Goal: Transaction & Acquisition: Book appointment/travel/reservation

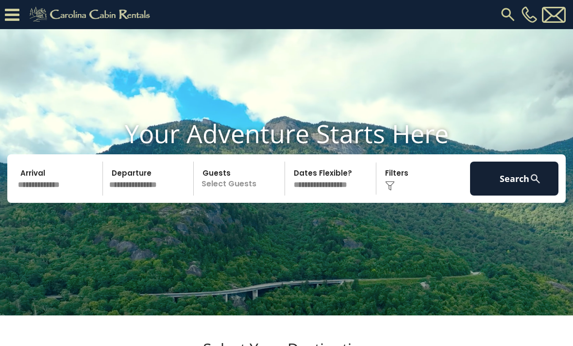
click at [494, 11] on div "[PHONE_NUMBER]" at bounding box center [364, 14] width 407 height 29
click at [57, 195] on input "text" at bounding box center [59, 179] width 88 height 34
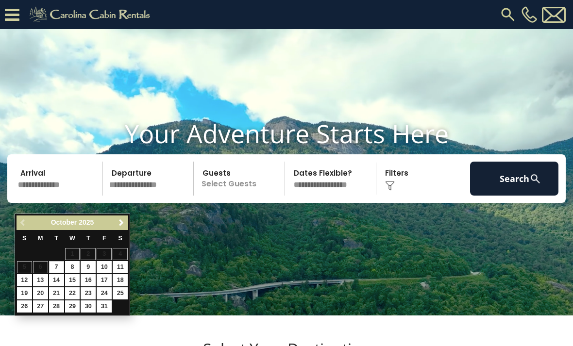
click at [92, 288] on link "23" at bounding box center [88, 294] width 15 height 12
type input "********"
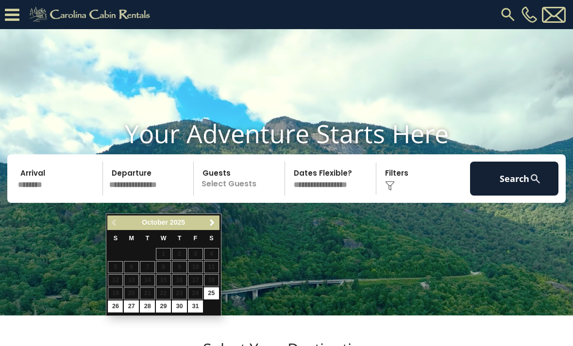
click at [117, 301] on link "26" at bounding box center [115, 307] width 15 height 12
type input "********"
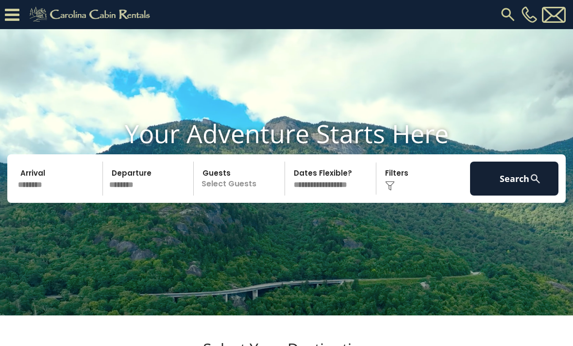
click at [252, 196] on p "Select Guests" at bounding box center [241, 179] width 88 height 34
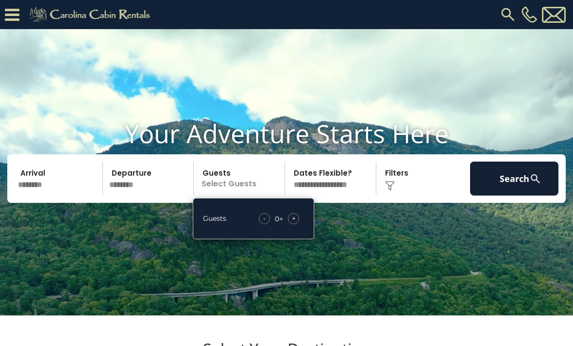
click at [302, 224] on div "- 0 + +" at bounding box center [279, 218] width 50 height 11
click at [298, 224] on div "+" at bounding box center [293, 218] width 11 height 11
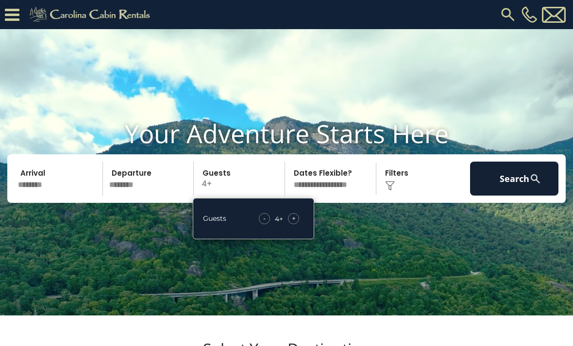
click at [297, 224] on div "+" at bounding box center [293, 218] width 11 height 11
click at [299, 224] on div "+" at bounding box center [293, 218] width 11 height 11
click at [302, 224] on div "- 8 + +" at bounding box center [279, 218] width 50 height 11
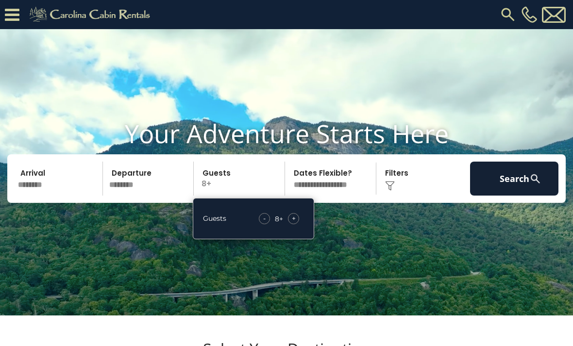
click at [298, 224] on div "+" at bounding box center [293, 218] width 11 height 11
click at [408, 196] on div "Click to Choose" at bounding box center [423, 179] width 88 height 34
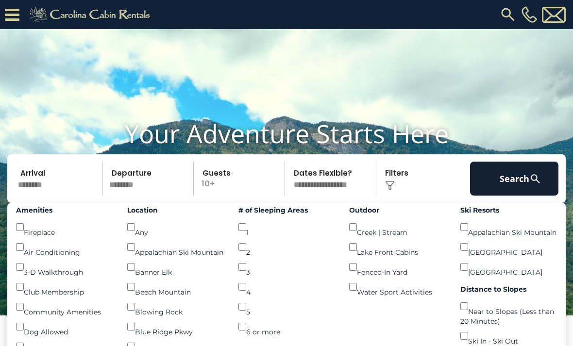
click at [513, 196] on button "Search" at bounding box center [514, 179] width 88 height 34
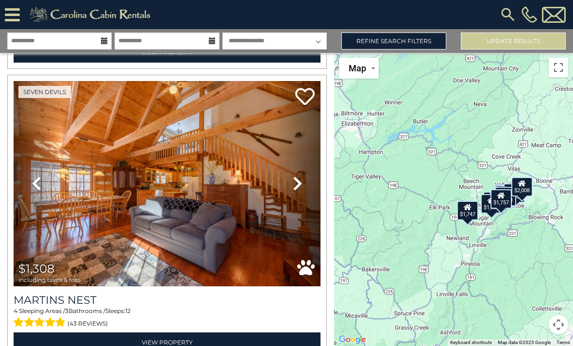
scroll to position [1758, 0]
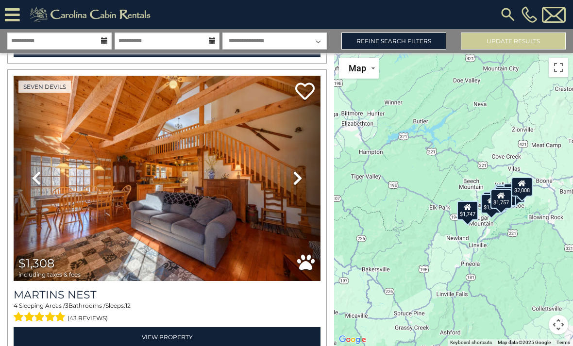
click at [559, 65] on button "Toggle fullscreen view" at bounding box center [558, 67] width 19 height 19
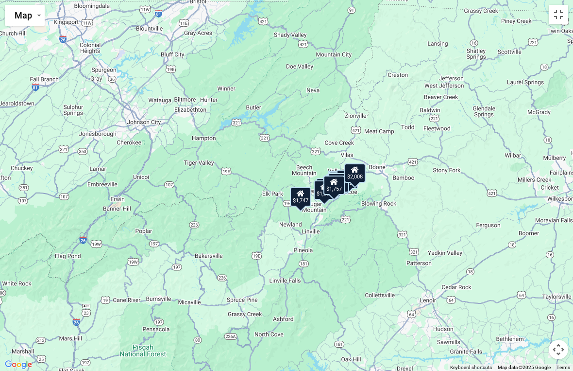
click at [559, 346] on button "Map camera controls" at bounding box center [558, 348] width 19 height 19
click at [540, 294] on button "Zoom in" at bounding box center [534, 300] width 19 height 19
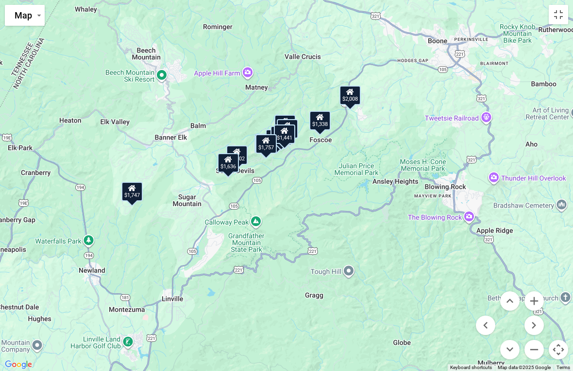
click at [540, 300] on button "Zoom in" at bounding box center [534, 300] width 19 height 19
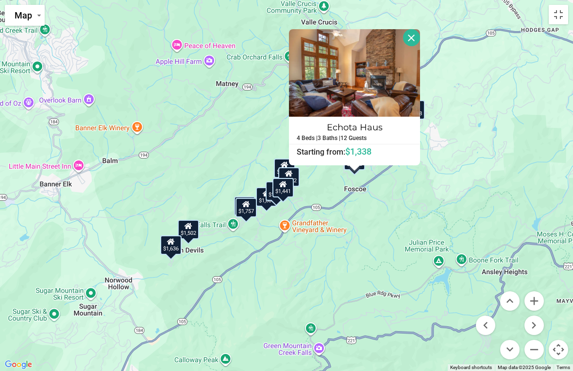
click at [418, 34] on button "Close" at bounding box center [411, 37] width 17 height 17
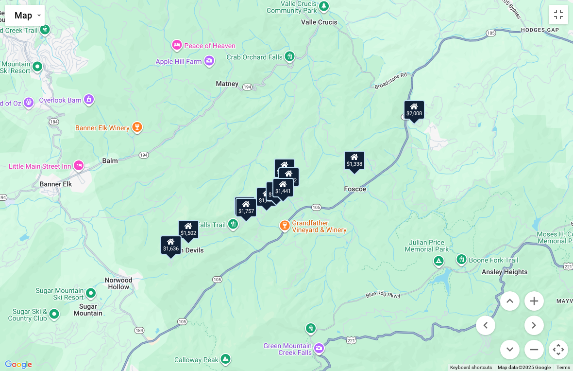
click at [539, 298] on button "Zoom in" at bounding box center [534, 300] width 19 height 19
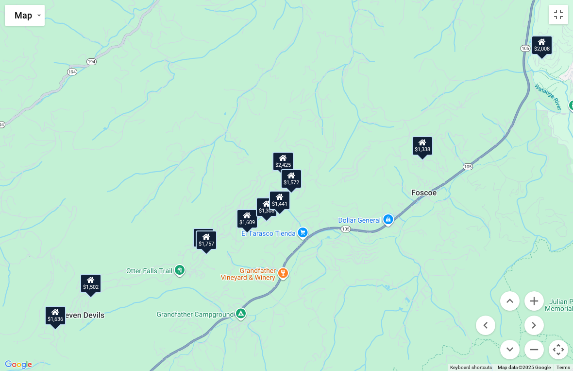
click at [539, 299] on button "Zoom in" at bounding box center [534, 300] width 19 height 19
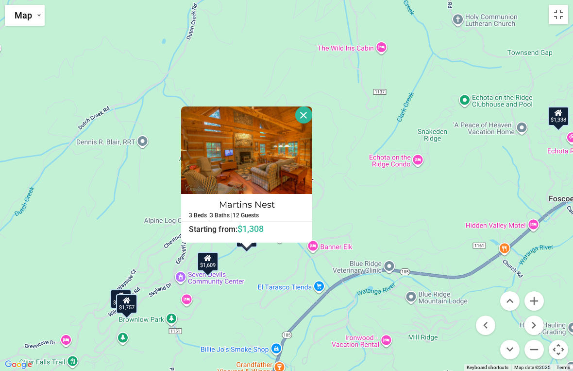
click at [311, 116] on button "Close" at bounding box center [303, 114] width 17 height 17
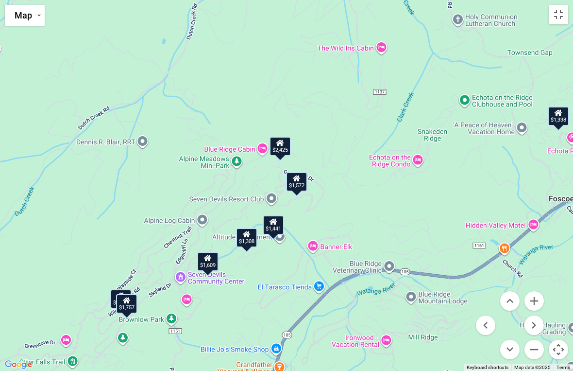
click at [537, 300] on button "Zoom in" at bounding box center [534, 300] width 19 height 19
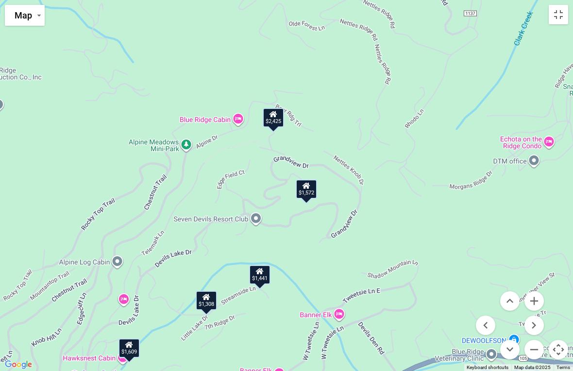
click at [541, 301] on button "Zoom in" at bounding box center [534, 300] width 19 height 19
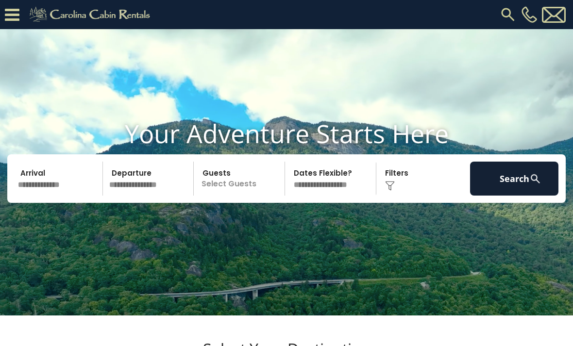
click at [507, 15] on img at bounding box center [507, 14] width 17 height 17
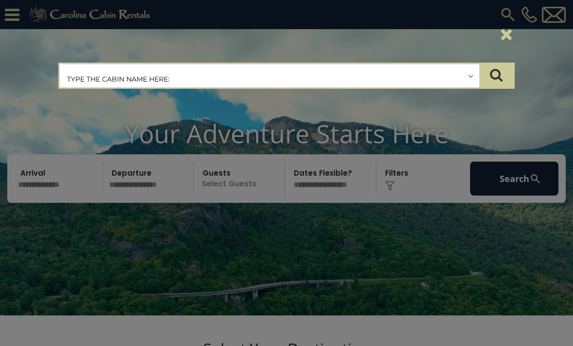
click at [478, 78] on input "text" at bounding box center [270, 76] width 420 height 24
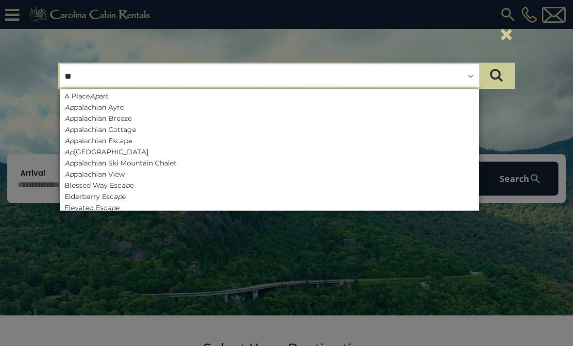
type input "***"
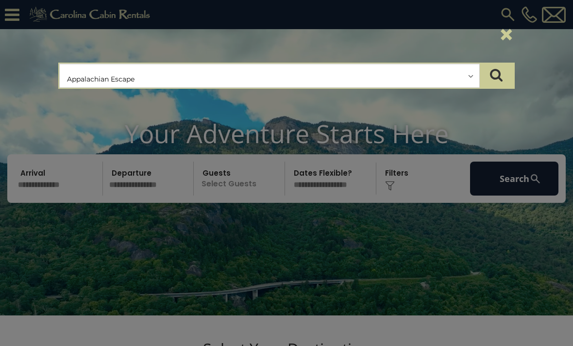
click at [497, 76] on icon "submit" at bounding box center [496, 75] width 13 height 14
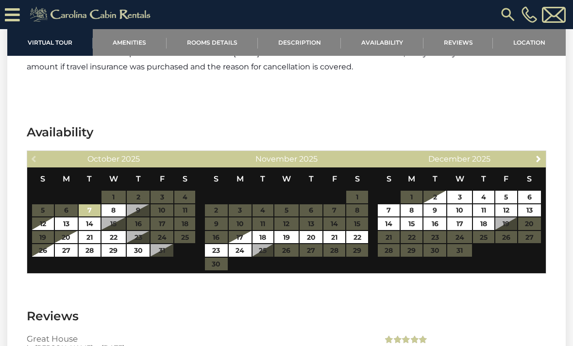
scroll to position [1728, 0]
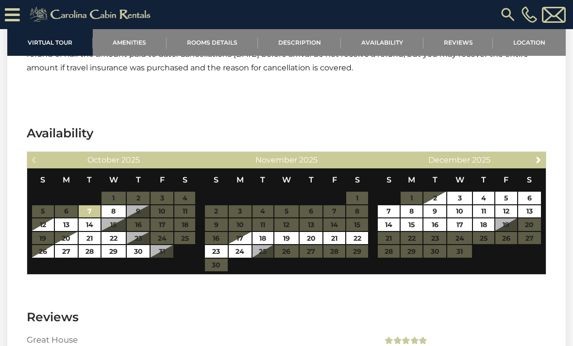
click at [143, 241] on table "S M T W T F S 1 2 3 4 5 6 7 8 9 10 11 12 13 14 15 16 17 18 19 20 21 22 23 24 25…" at bounding box center [114, 214] width 164 height 90
click at [143, 239] on table "S M T W T F S 1 2 3 4 5 6 7 8 9 10 11 12 13 14 15 16 17 18 19 20 21 22 23 24 25…" at bounding box center [114, 214] width 164 height 90
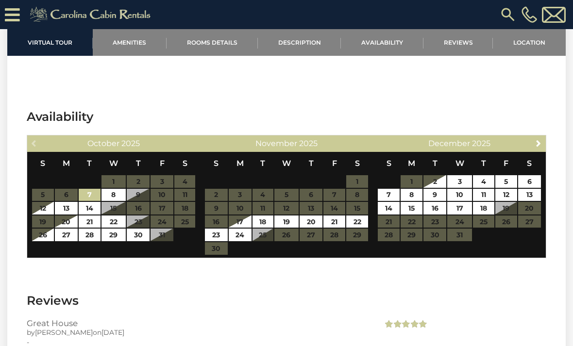
scroll to position [1744, 0]
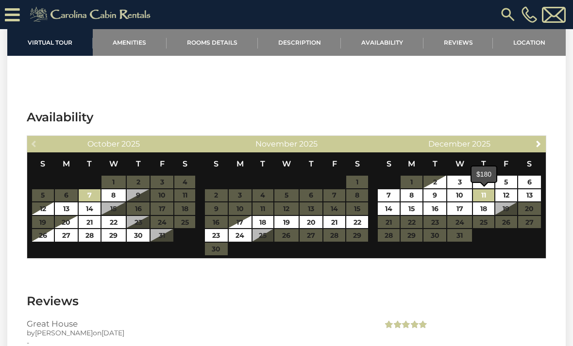
click at [488, 196] on link "11" at bounding box center [483, 195] width 21 height 13
type input "**********"
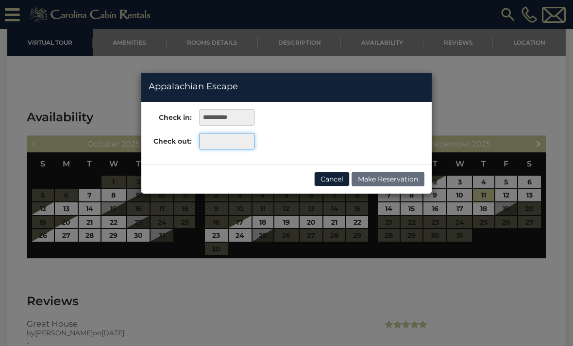
click at [237, 142] on input "text" at bounding box center [227, 141] width 56 height 17
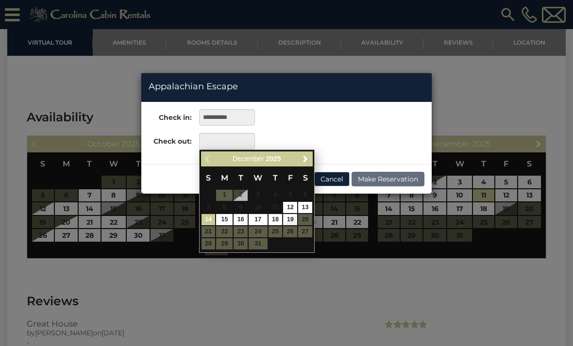
click at [215, 217] on link "14" at bounding box center [209, 219] width 14 height 11
type input "**********"
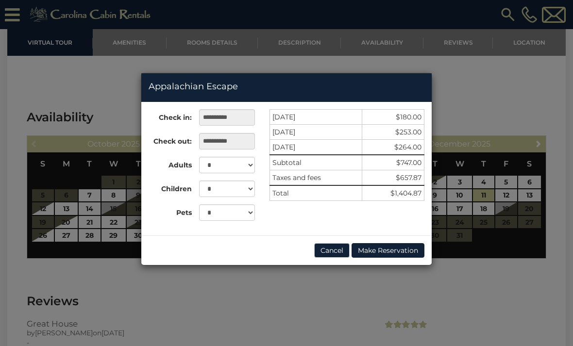
click at [335, 255] on button "Cancel" at bounding box center [331, 250] width 35 height 15
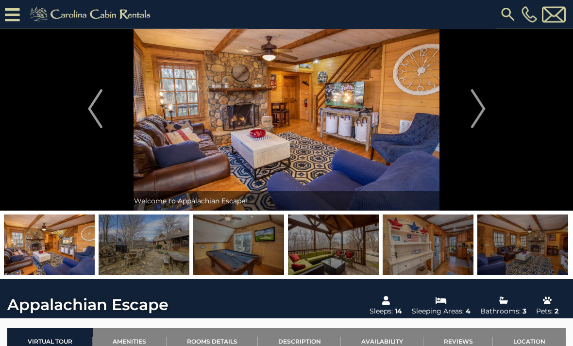
scroll to position [0, 0]
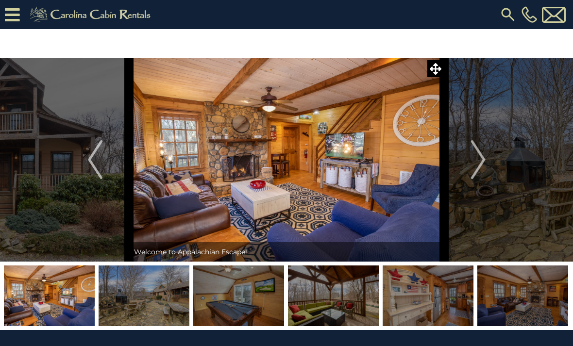
click at [502, 14] on img at bounding box center [507, 14] width 17 height 17
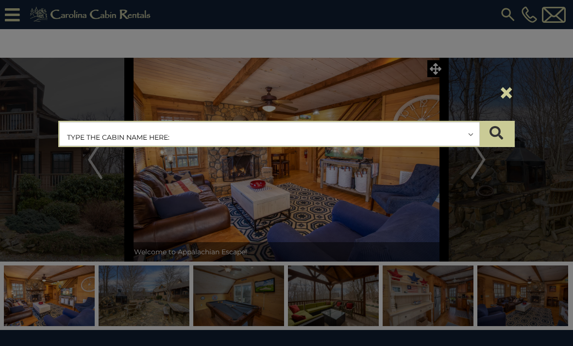
click at [474, 130] on input "text" at bounding box center [270, 134] width 420 height 24
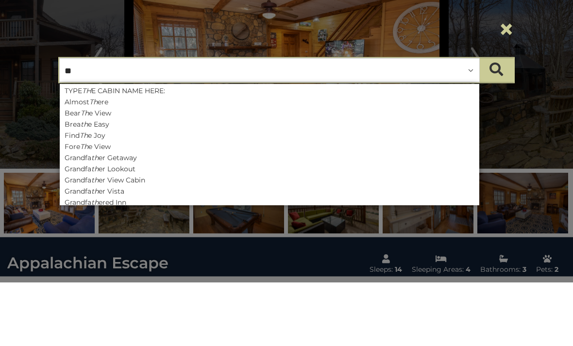
type input "*"
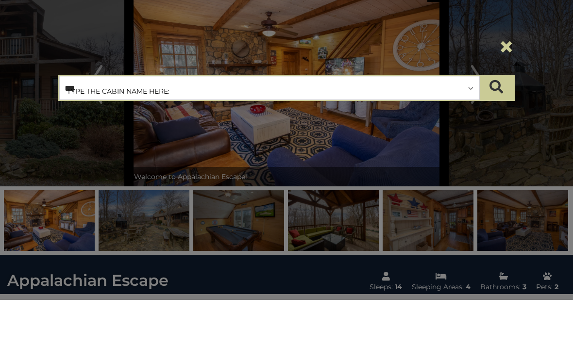
click at [469, 122] on input "***" at bounding box center [270, 134] width 420 height 24
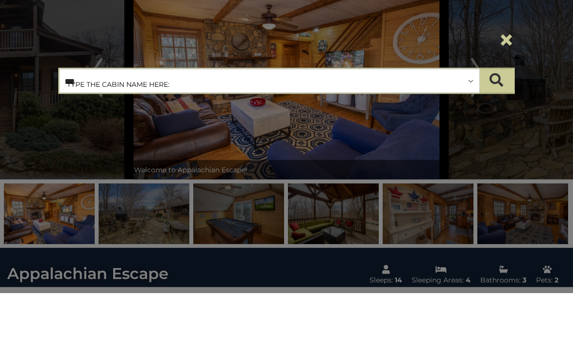
click at [474, 122] on input "***" at bounding box center [270, 134] width 420 height 24
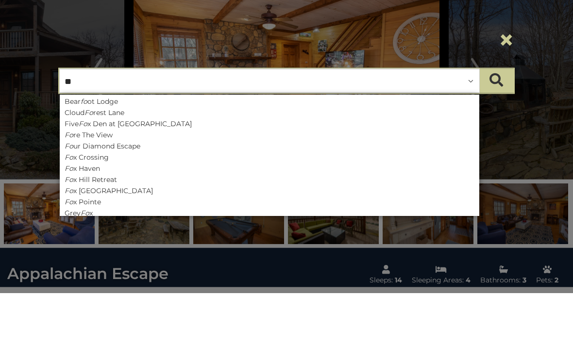
type input "*"
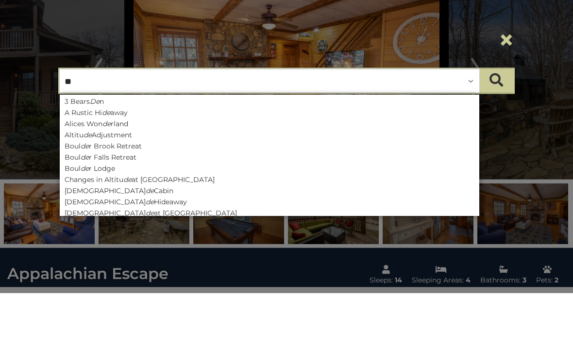
type input "***"
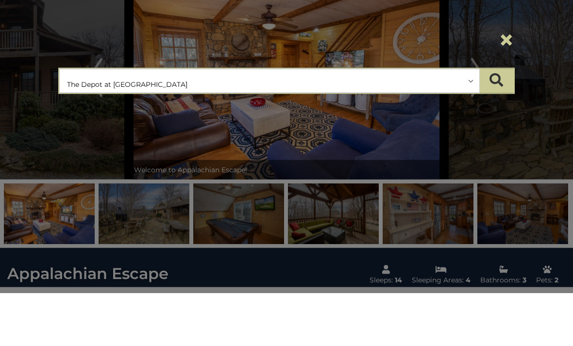
click at [133, 122] on input "text" at bounding box center [270, 134] width 420 height 24
click at [499, 126] on icon "submit" at bounding box center [497, 133] width 14 height 14
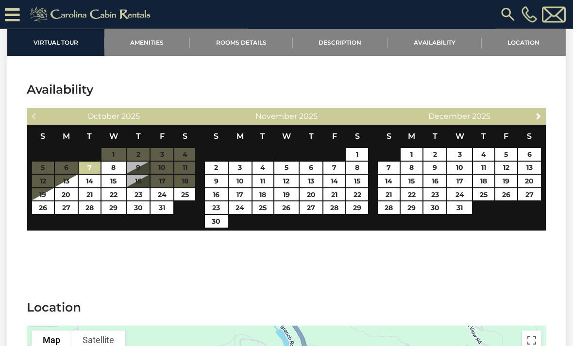
scroll to position [1762, 0]
click at [147, 195] on link "23" at bounding box center [138, 194] width 23 height 13
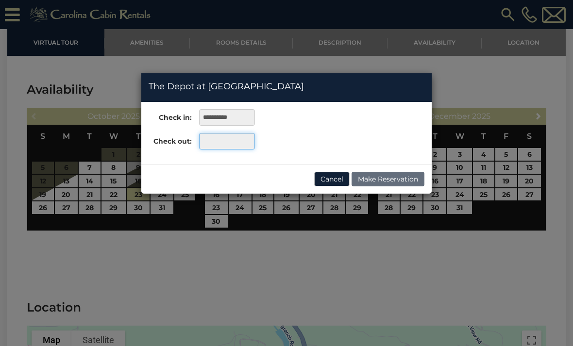
click at [224, 146] on input "text" at bounding box center [227, 141] width 56 height 17
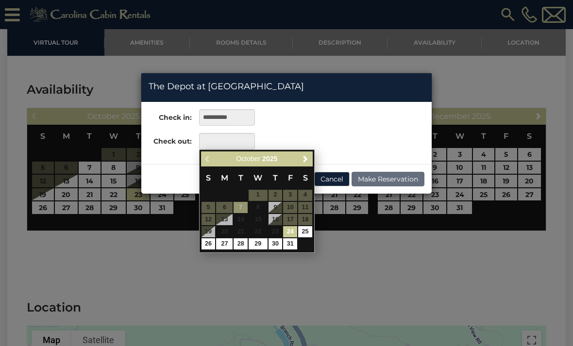
click at [49, 211] on div "**********" at bounding box center [286, 173] width 573 height 346
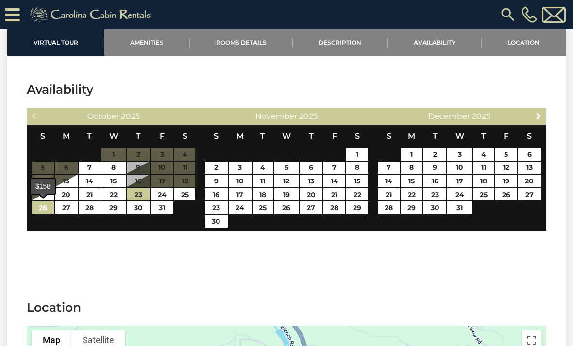
click at [48, 203] on link "26" at bounding box center [43, 208] width 22 height 13
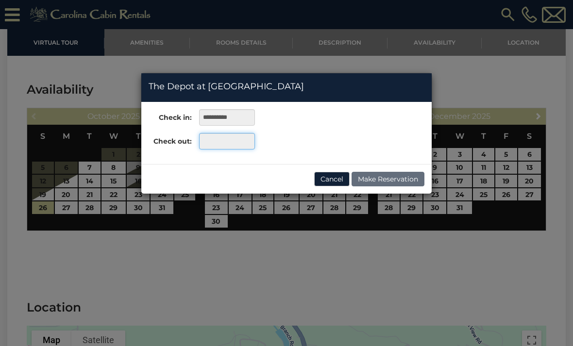
click at [222, 141] on input "text" at bounding box center [227, 141] width 56 height 17
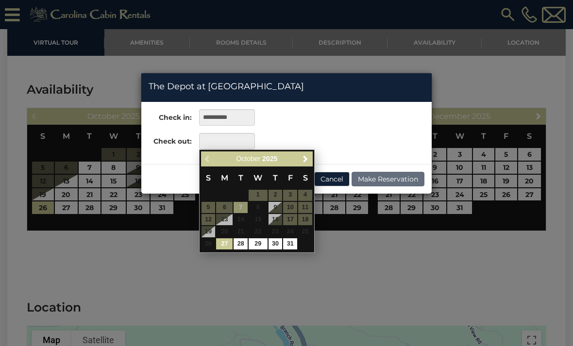
click at [212, 245] on span "26" at bounding box center [209, 243] width 14 height 11
click at [223, 147] on input "text" at bounding box center [227, 141] width 56 height 17
click at [304, 125] on div "**********" at bounding box center [286, 133] width 290 height 48
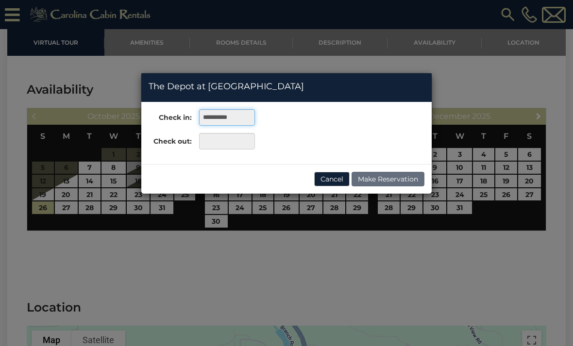
click at [234, 120] on input "**********" at bounding box center [227, 117] width 56 height 17
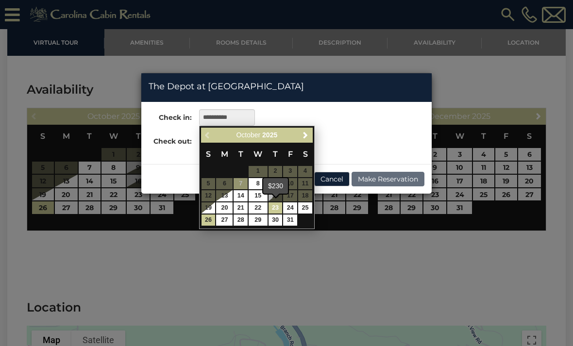
click at [279, 206] on link "23" at bounding box center [276, 208] width 14 height 11
type input "**********"
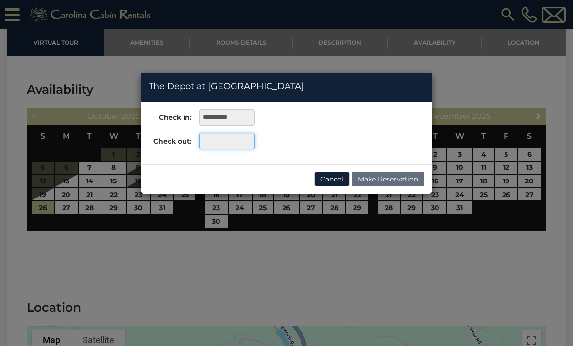
click at [228, 140] on input "text" at bounding box center [227, 141] width 56 height 17
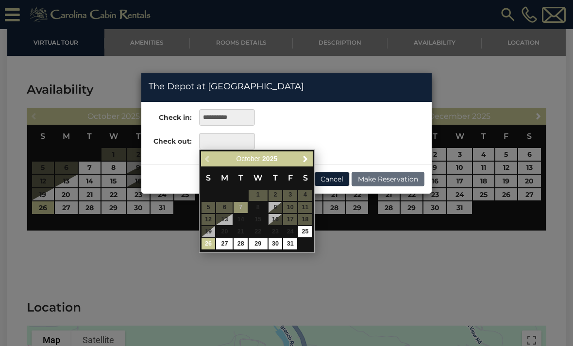
click at [214, 238] on link "26" at bounding box center [209, 243] width 14 height 11
type input "**********"
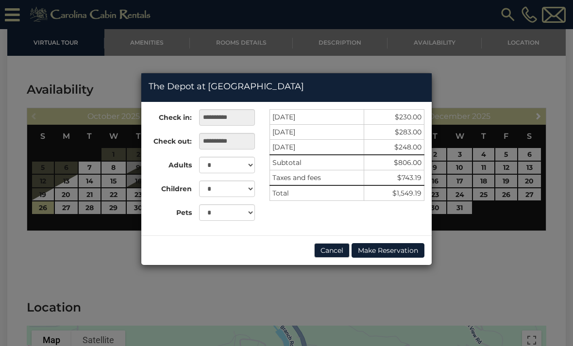
click at [333, 252] on button "Cancel" at bounding box center [331, 250] width 35 height 15
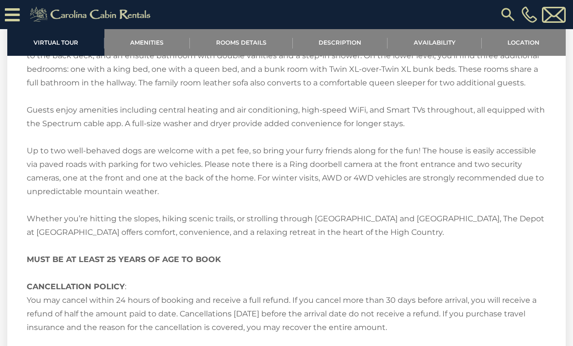
scroll to position [1468, 0]
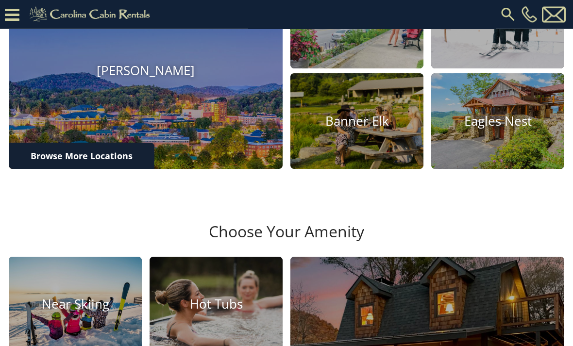
scroll to position [372, 0]
click at [146, 117] on img at bounding box center [146, 71] width 274 height 196
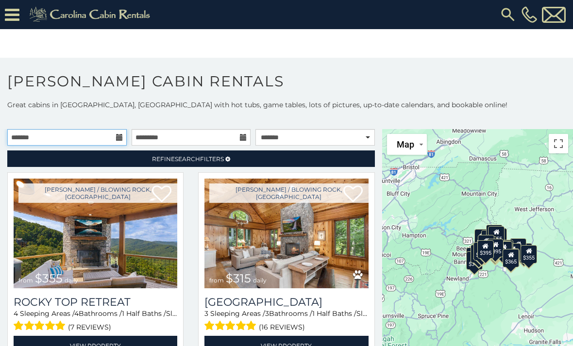
click at [71, 135] on input "text" at bounding box center [66, 137] width 119 height 17
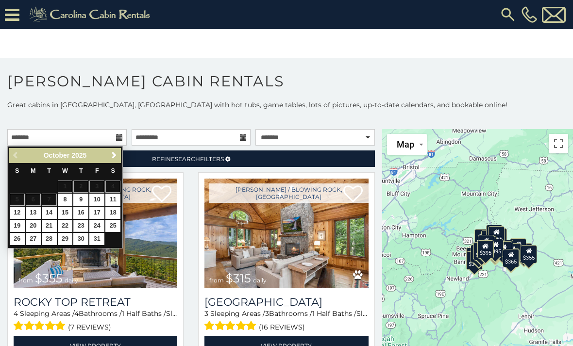
click at [83, 222] on link "23" at bounding box center [80, 226] width 15 height 12
type input "**********"
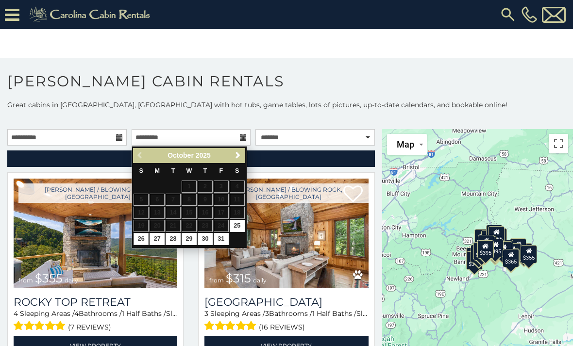
click at [141, 234] on link "26" at bounding box center [141, 239] width 15 height 12
type input "**********"
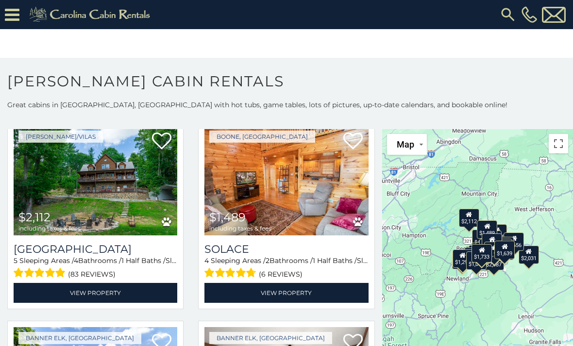
scroll to position [2270, 0]
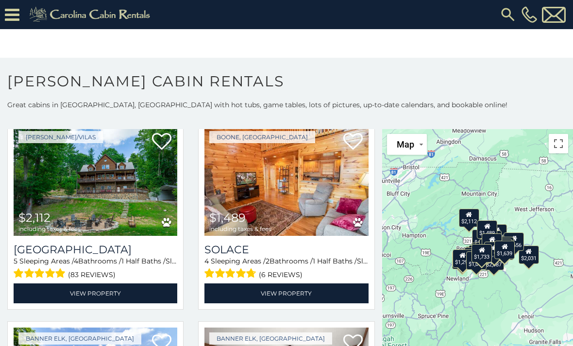
click at [291, 209] on img at bounding box center [286, 181] width 164 height 110
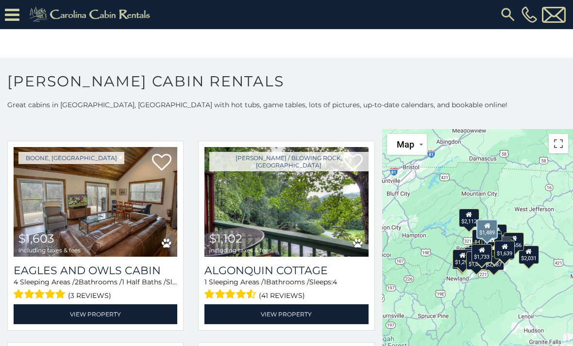
scroll to position [2656, 0]
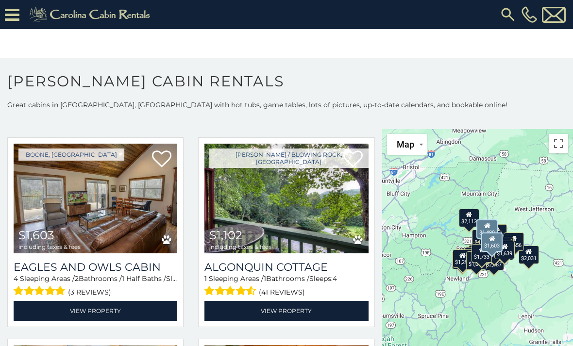
click at [116, 242] on img at bounding box center [96, 199] width 164 height 110
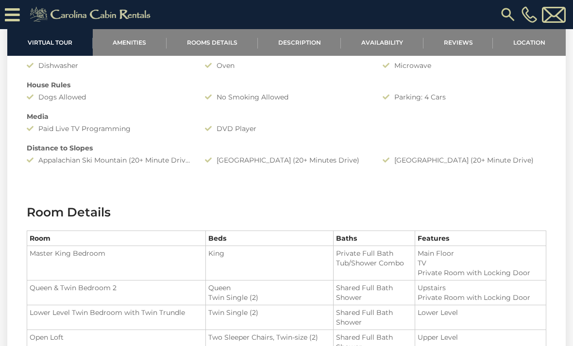
scroll to position [832, 0]
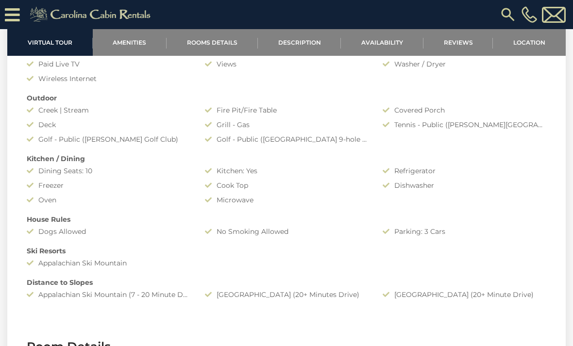
scroll to position [692, 0]
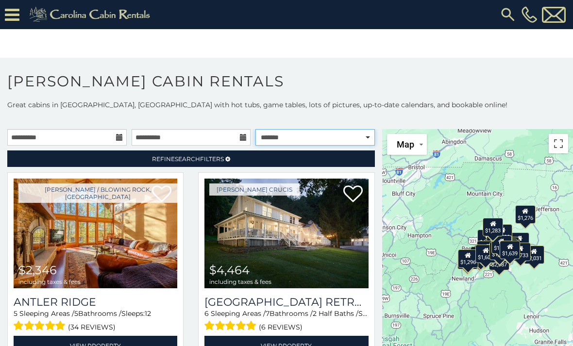
click at [371, 138] on select "**********" at bounding box center [314, 137] width 119 height 17
select select "*********"
click at [363, 145] on select "**********" at bounding box center [314, 137] width 119 height 17
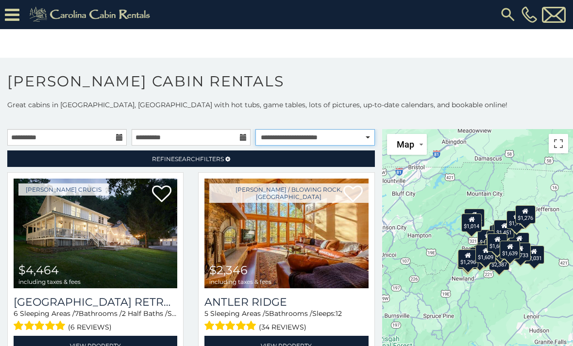
click at [372, 140] on select "**********" at bounding box center [314, 137] width 119 height 17
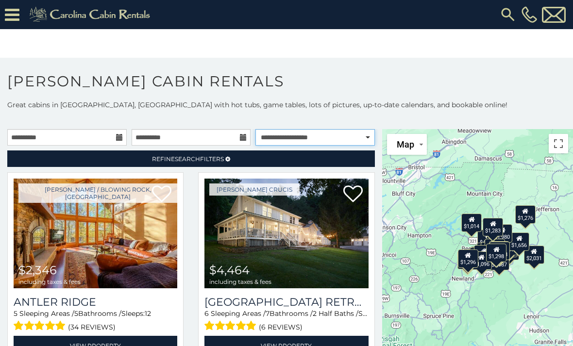
click at [372, 139] on select "**********" at bounding box center [314, 137] width 119 height 17
select select "**********"
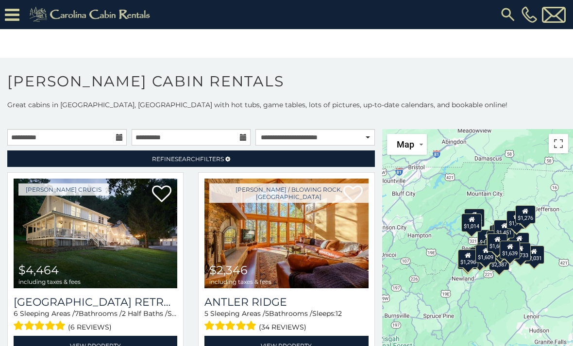
click at [367, 80] on h1 "[PERSON_NAME] Cabin Rentals" at bounding box center [286, 86] width 573 height 28
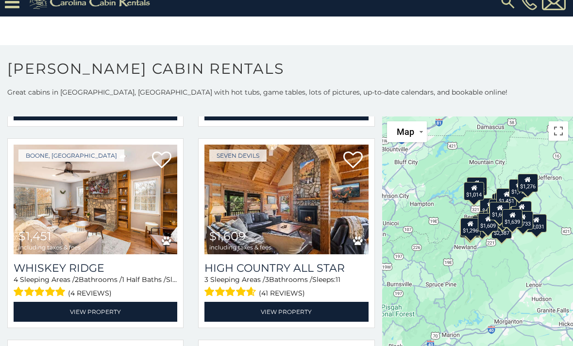
scroll to position [2240, 0]
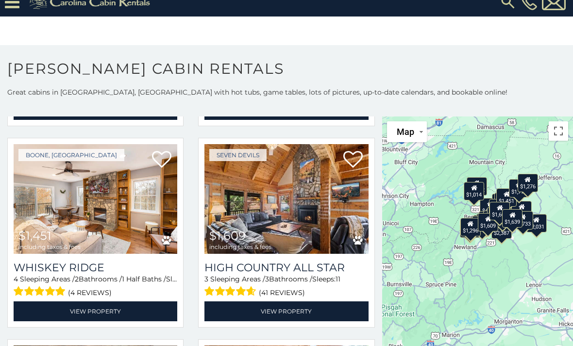
click at [128, 219] on img at bounding box center [96, 199] width 164 height 110
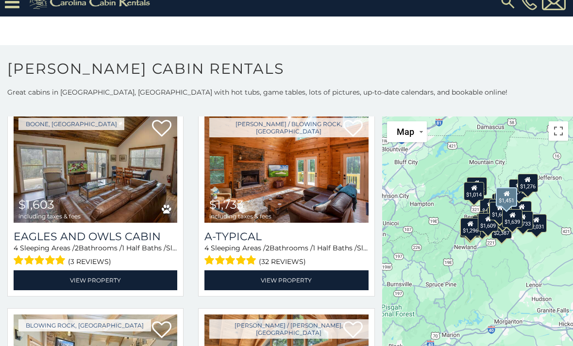
scroll to position [2473, 0]
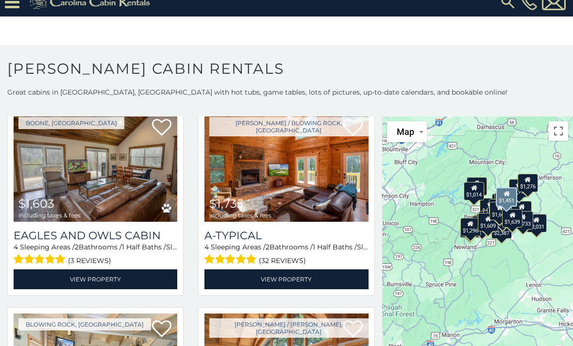
click at [340, 198] on img at bounding box center [286, 167] width 164 height 110
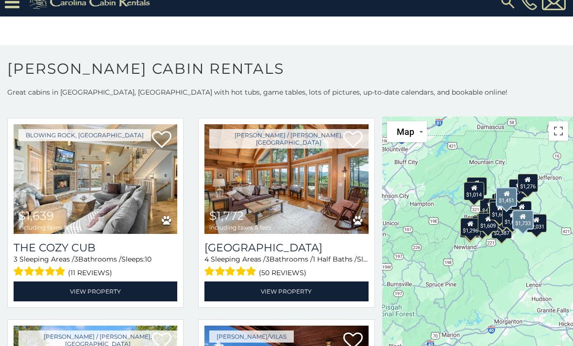
scroll to position [2664, 0]
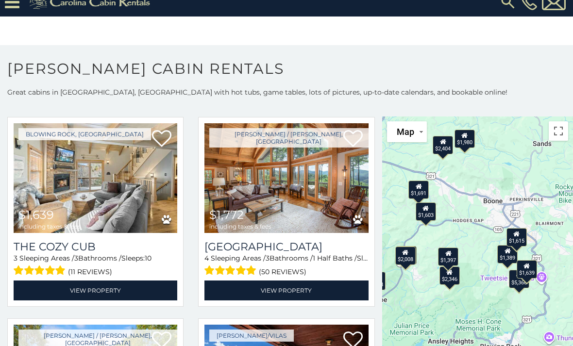
click at [523, 235] on div "$1,615" at bounding box center [517, 237] width 20 height 18
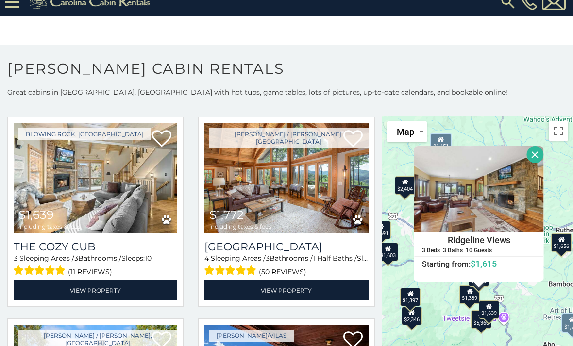
click at [539, 155] on button "Close" at bounding box center [535, 154] width 17 height 17
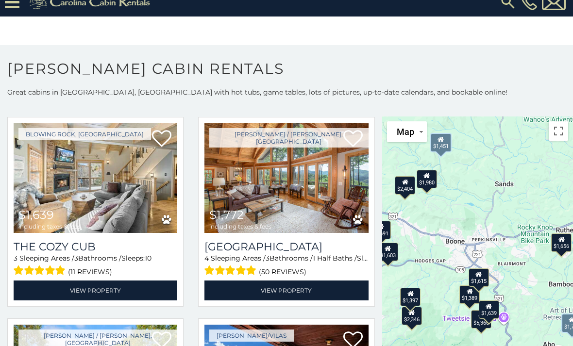
click at [468, 290] on icon at bounding box center [470, 291] width 6 height 7
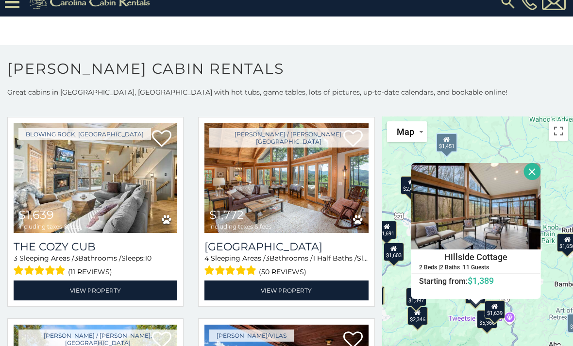
click at [535, 171] on button "Close" at bounding box center [532, 171] width 17 height 17
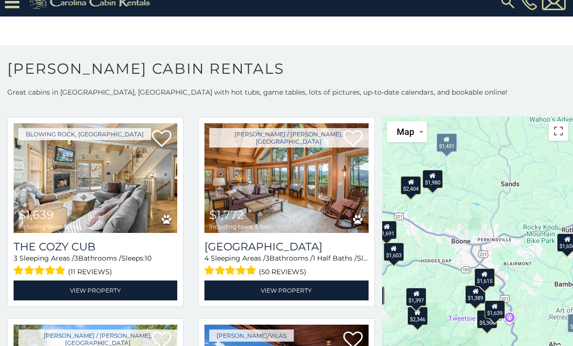
click at [501, 308] on div "$1,639" at bounding box center [495, 310] width 20 height 18
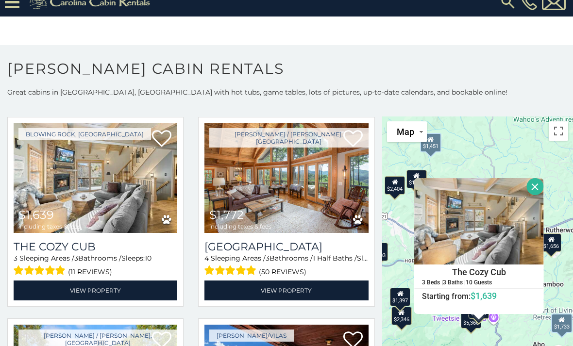
click at [539, 188] on button "Close" at bounding box center [535, 186] width 17 height 17
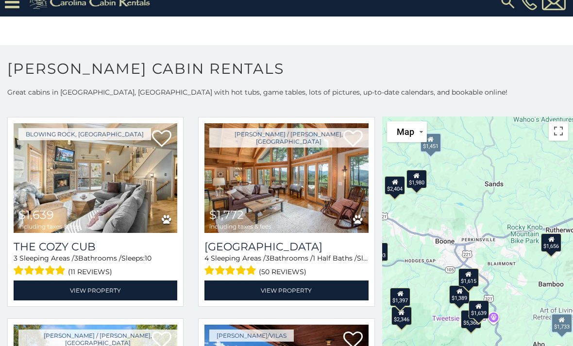
click at [470, 321] on div "$5,366" at bounding box center [471, 319] width 20 height 18
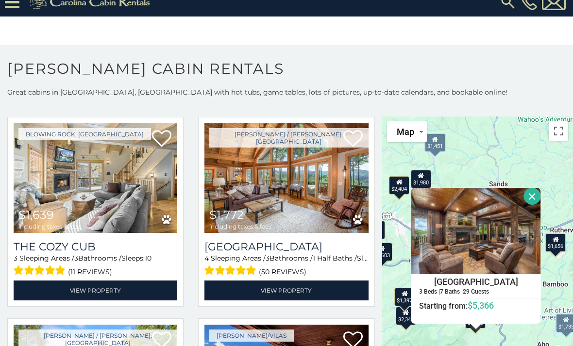
click at [0, 216] on div "Blowing Rock, NC $1,639 including taxes & fees The Cozy Cub 3 Sleeping Areas / …" at bounding box center [95, 215] width 191 height 196
click at [541, 193] on button "Close" at bounding box center [532, 196] width 17 height 17
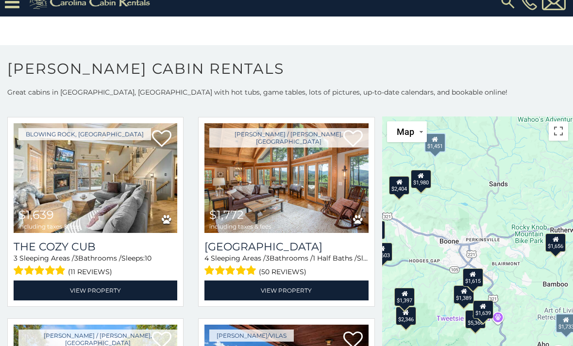
click at [560, 238] on div "$1,656" at bounding box center [555, 242] width 20 height 18
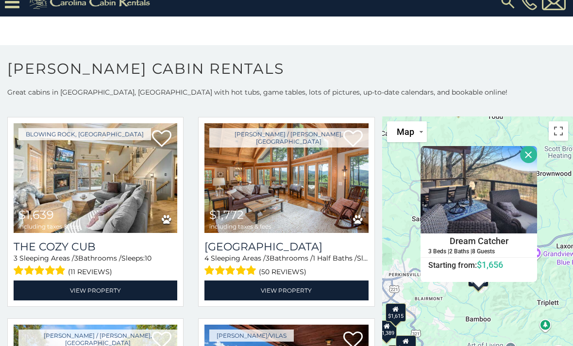
click at [537, 155] on button "Close" at bounding box center [528, 154] width 17 height 17
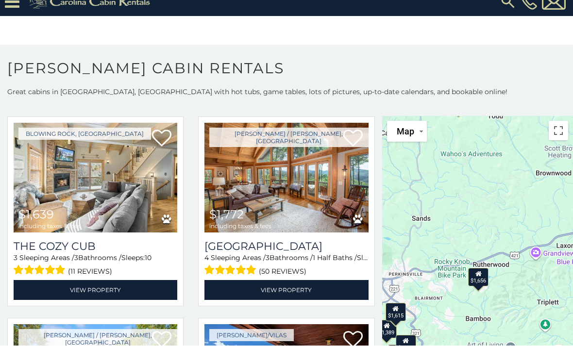
scroll to position [24, 0]
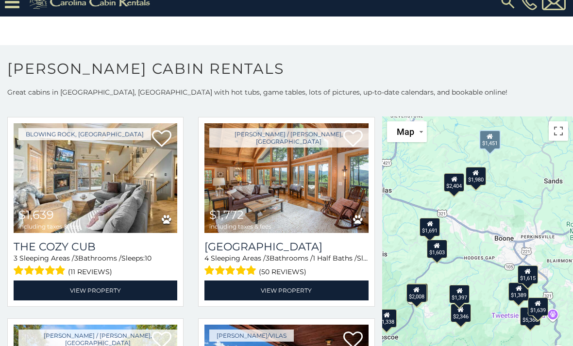
click at [439, 218] on div "$1,691" at bounding box center [430, 227] width 20 height 18
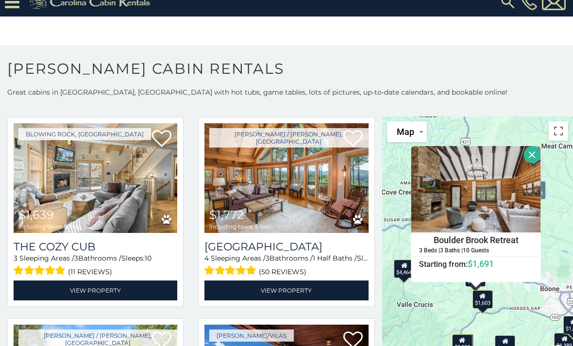
click at [532, 149] on button "Close" at bounding box center [532, 154] width 17 height 17
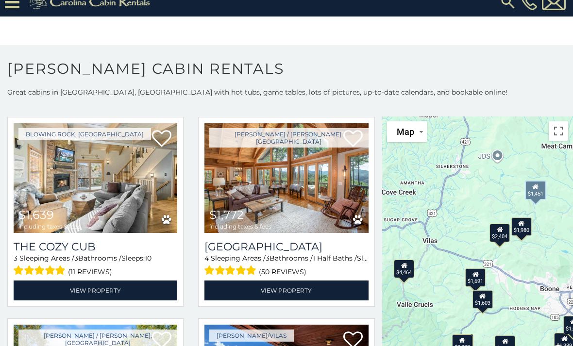
click at [490, 290] on div "$1,603" at bounding box center [483, 299] width 20 height 18
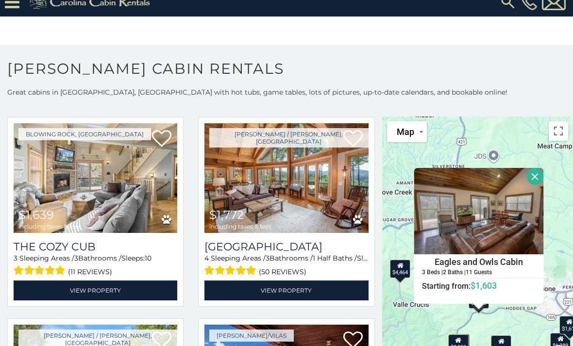
click at [536, 168] on button "Close" at bounding box center [535, 176] width 17 height 17
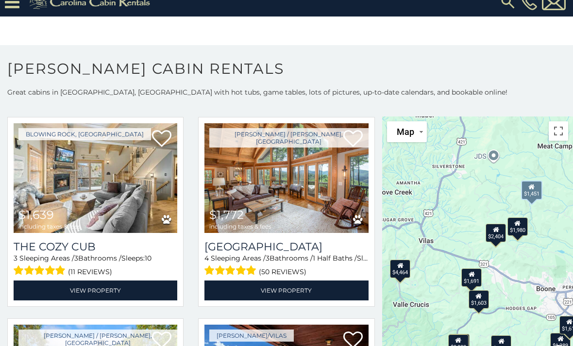
click at [560, 121] on button "Toggle fullscreen view" at bounding box center [558, 130] width 19 height 19
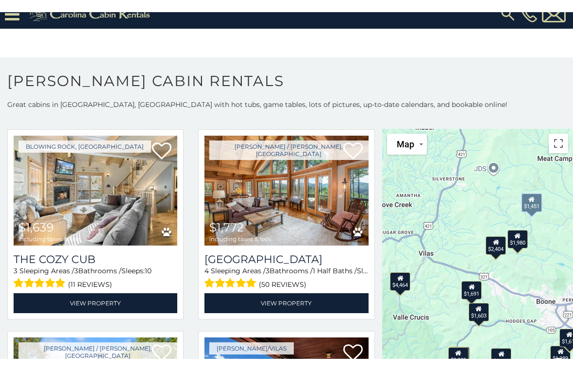
scroll to position [12, 0]
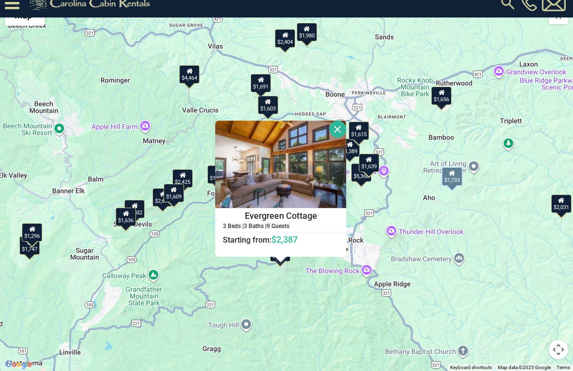
click at [346, 125] on button "Close" at bounding box center [337, 128] width 17 height 17
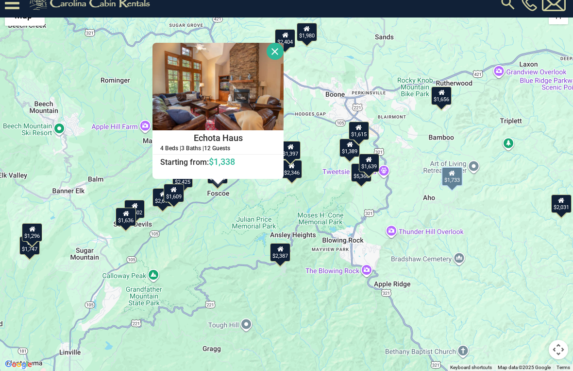
click at [284, 54] on button "Close" at bounding box center [275, 51] width 17 height 17
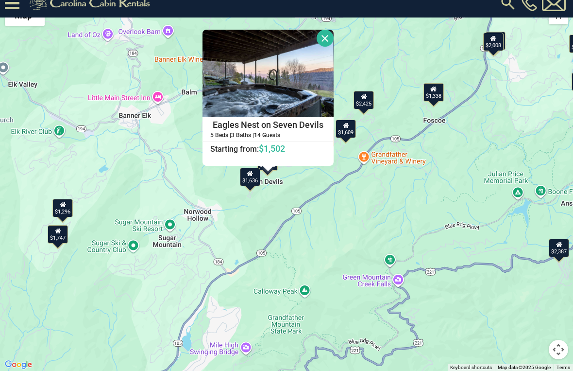
click at [334, 41] on button "Close" at bounding box center [325, 38] width 17 height 17
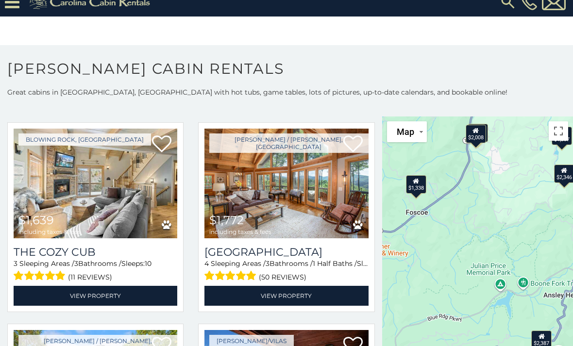
scroll to position [2660, 0]
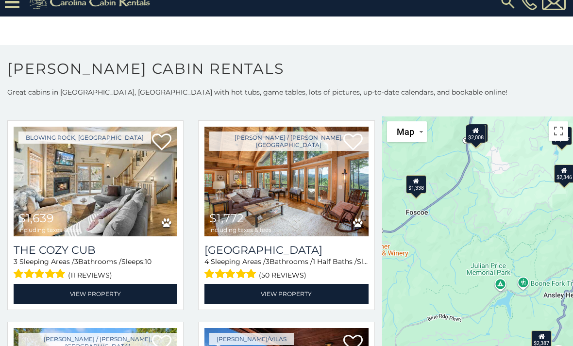
click at [489, 230] on div "$4,464 $2,346 $5,366 $2,404 $2,425 $2,031 $1,574 $1,502 $1,747 $1,338 $2,619 $1…" at bounding box center [477, 247] width 191 height 260
click at [561, 121] on button "Toggle fullscreen view" at bounding box center [558, 130] width 19 height 19
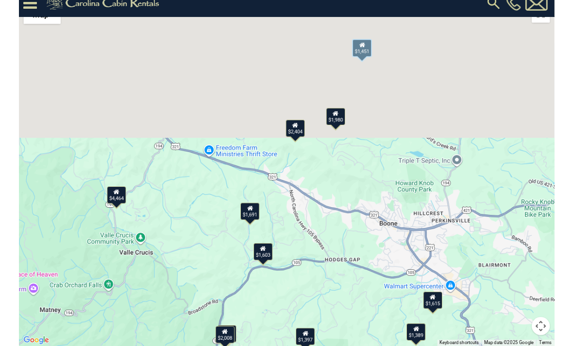
scroll to position [20, 0]
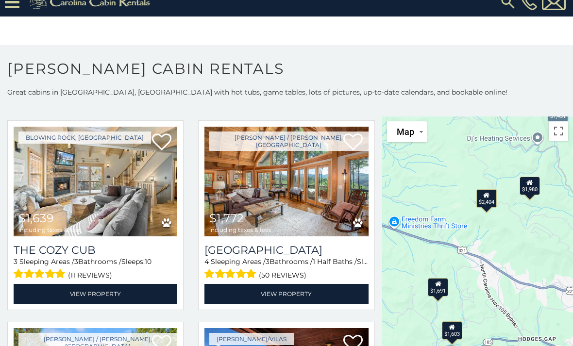
click at [509, 196] on div "$4,464 $2,346 $5,366 $2,404 $2,425 $2,031 $1,574 $1,502 $1,747 $1,338 $2,619 $1…" at bounding box center [477, 247] width 191 height 260
click at [560, 121] on button "Toggle fullscreen view" at bounding box center [558, 130] width 19 height 19
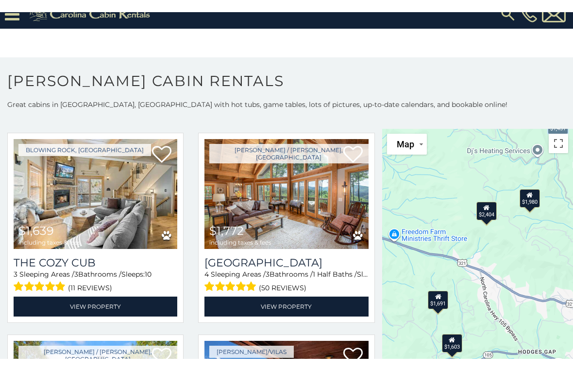
scroll to position [12, 0]
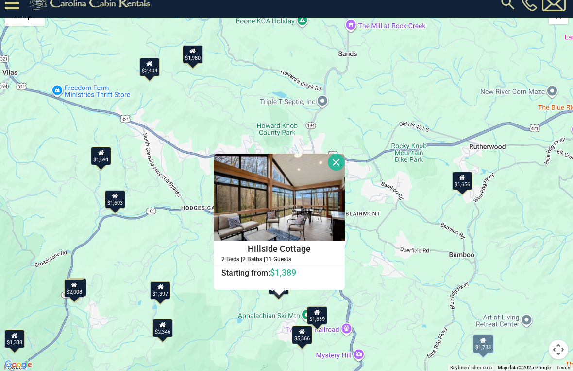
click at [345, 166] on button "Close" at bounding box center [336, 161] width 17 height 17
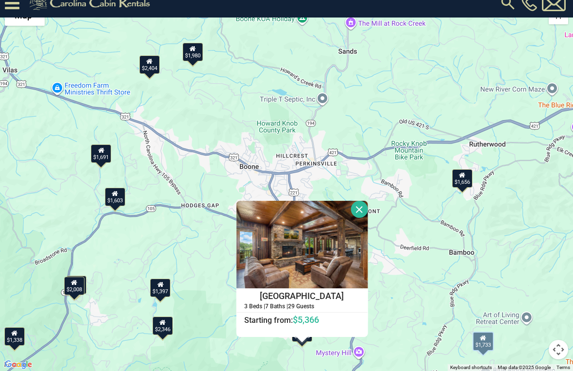
click at [368, 207] on button "Close" at bounding box center [359, 209] width 17 height 17
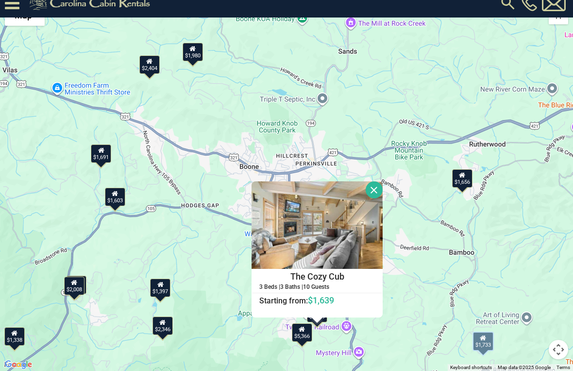
click at [383, 189] on button "Close" at bounding box center [374, 189] width 17 height 17
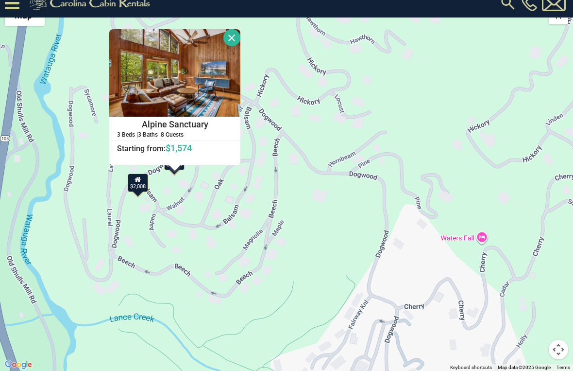
click at [240, 38] on button "Close" at bounding box center [231, 37] width 17 height 17
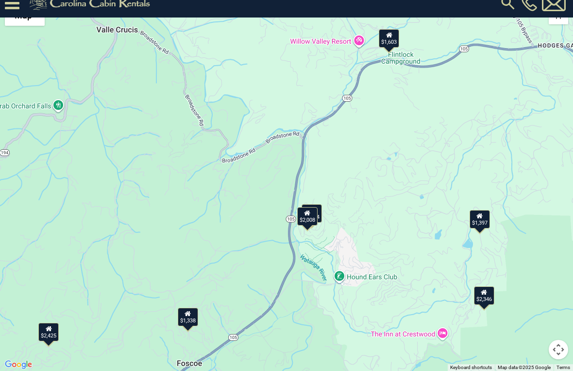
click at [40, 25] on button "Map" at bounding box center [25, 15] width 40 height 21
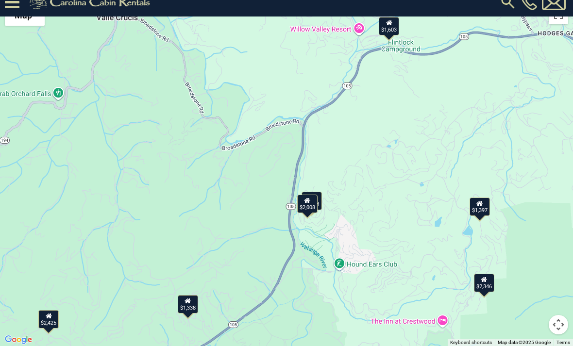
scroll to position [0, 0]
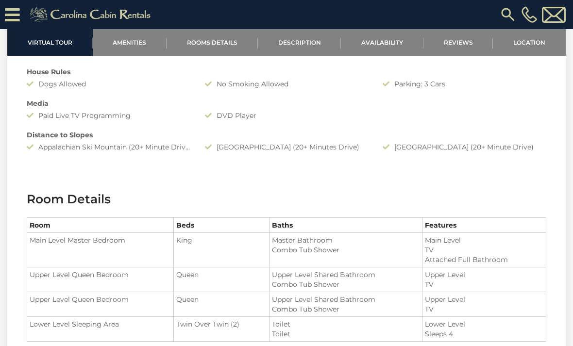
scroll to position [859, 0]
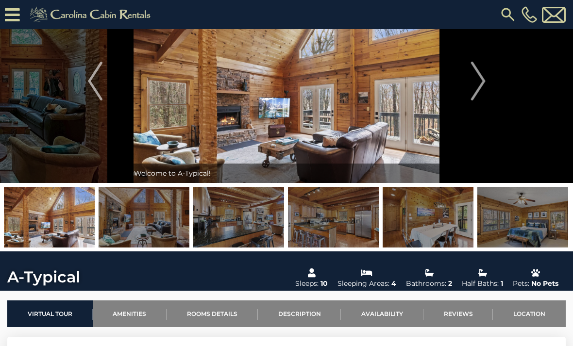
scroll to position [45, 0]
